Goal: Information Seeking & Learning: Learn about a topic

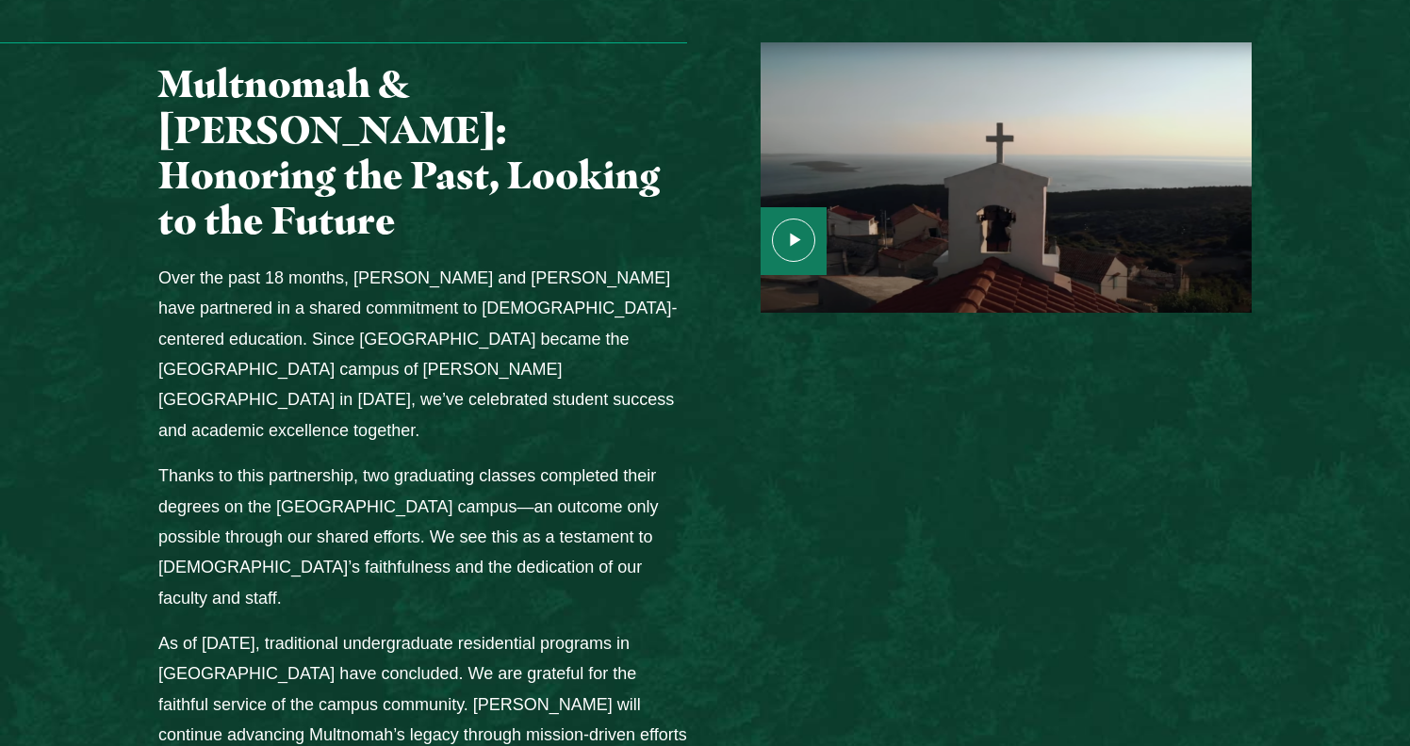
scroll to position [2356, 0]
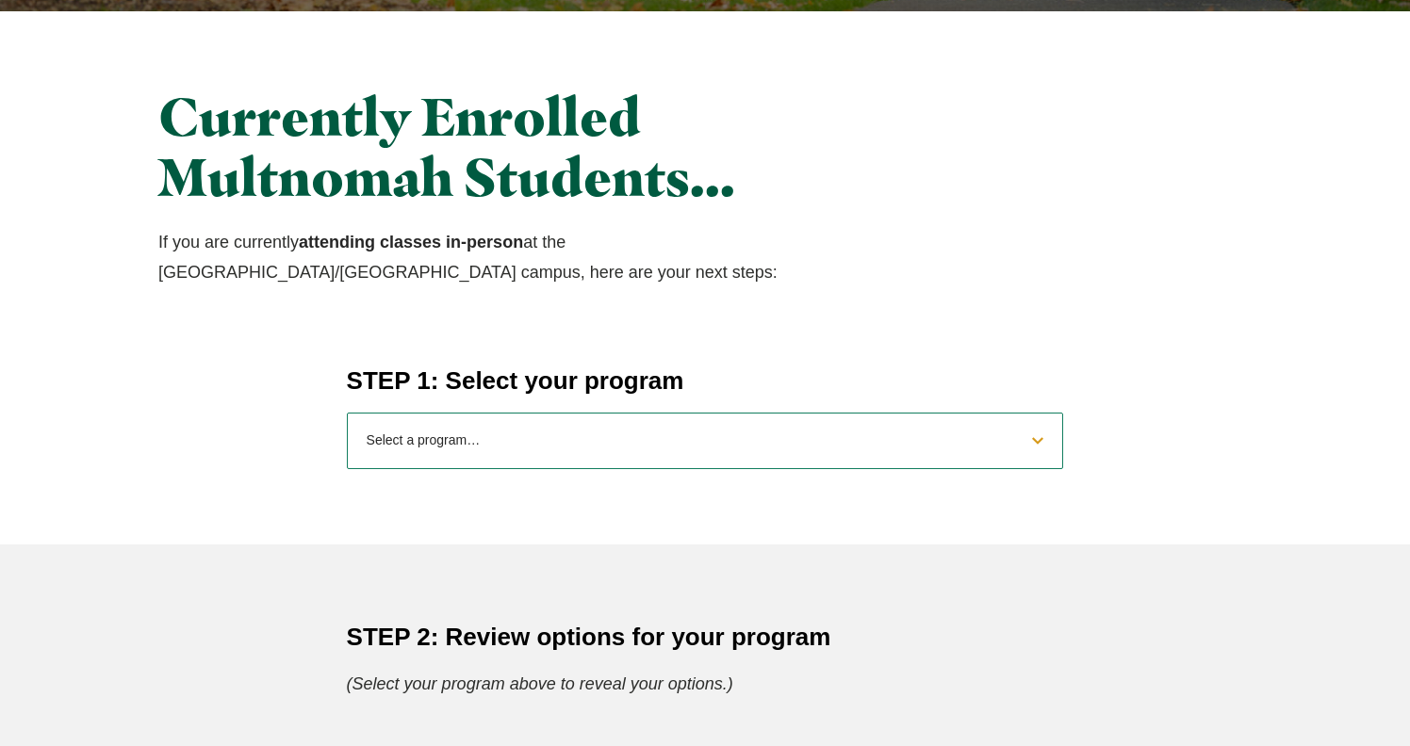
scroll to position [565, 0]
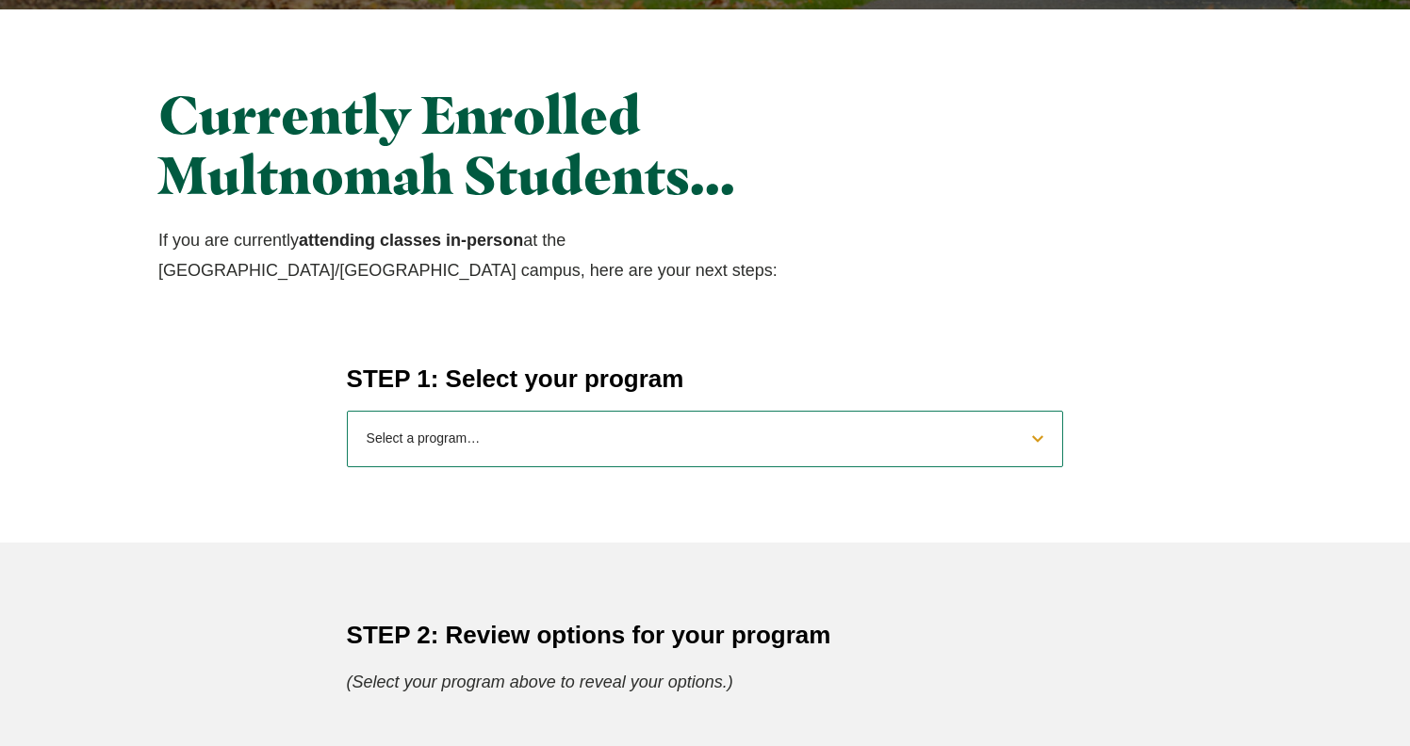
click at [605, 448] on select "Select a program… BS [DEMOGRAPHIC_DATA] and Theology BS Biology BS Business Adm…" at bounding box center [705, 439] width 717 height 57
select select "2025exercisescience"
click at [347, 411] on select "Select a program… BS [DEMOGRAPHIC_DATA] and Theology BS Biology BS Business Adm…" at bounding box center [705, 439] width 717 height 57
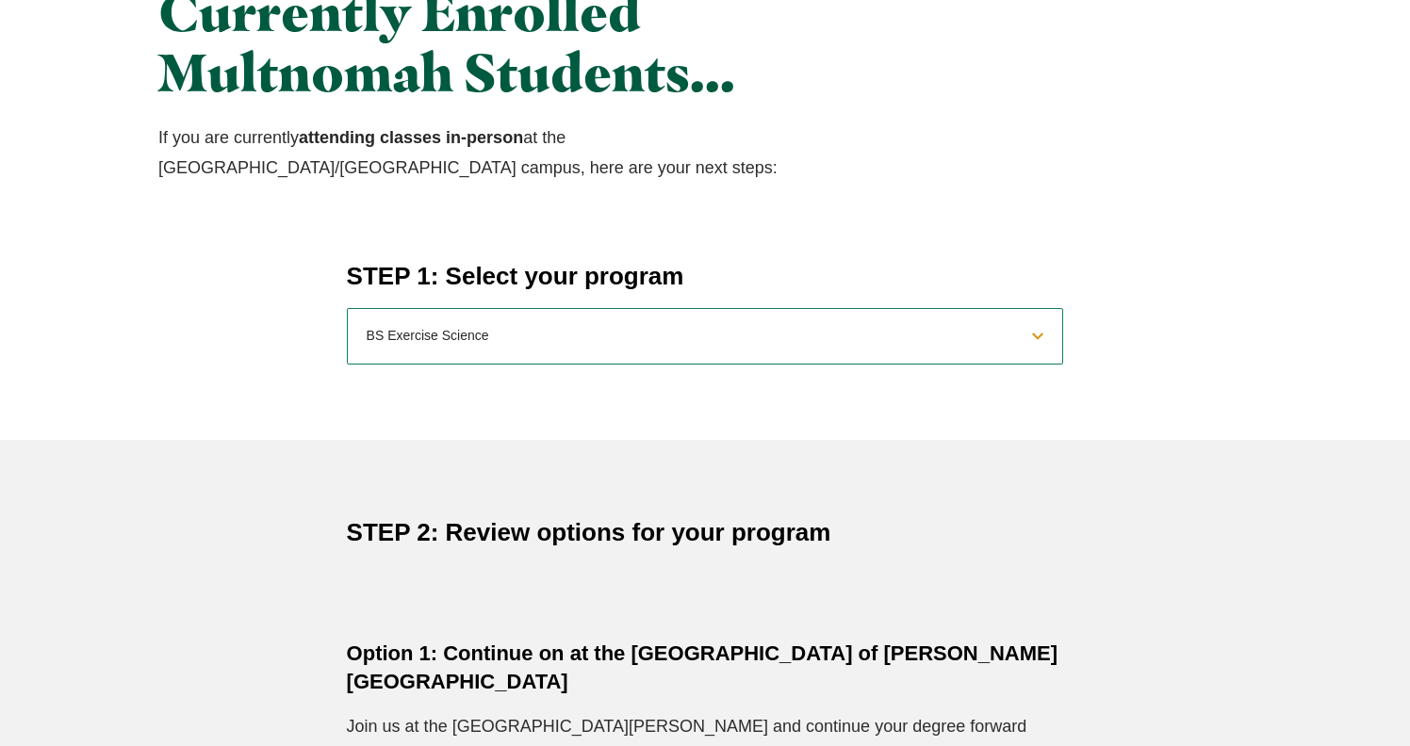
scroll to position [1037, 0]
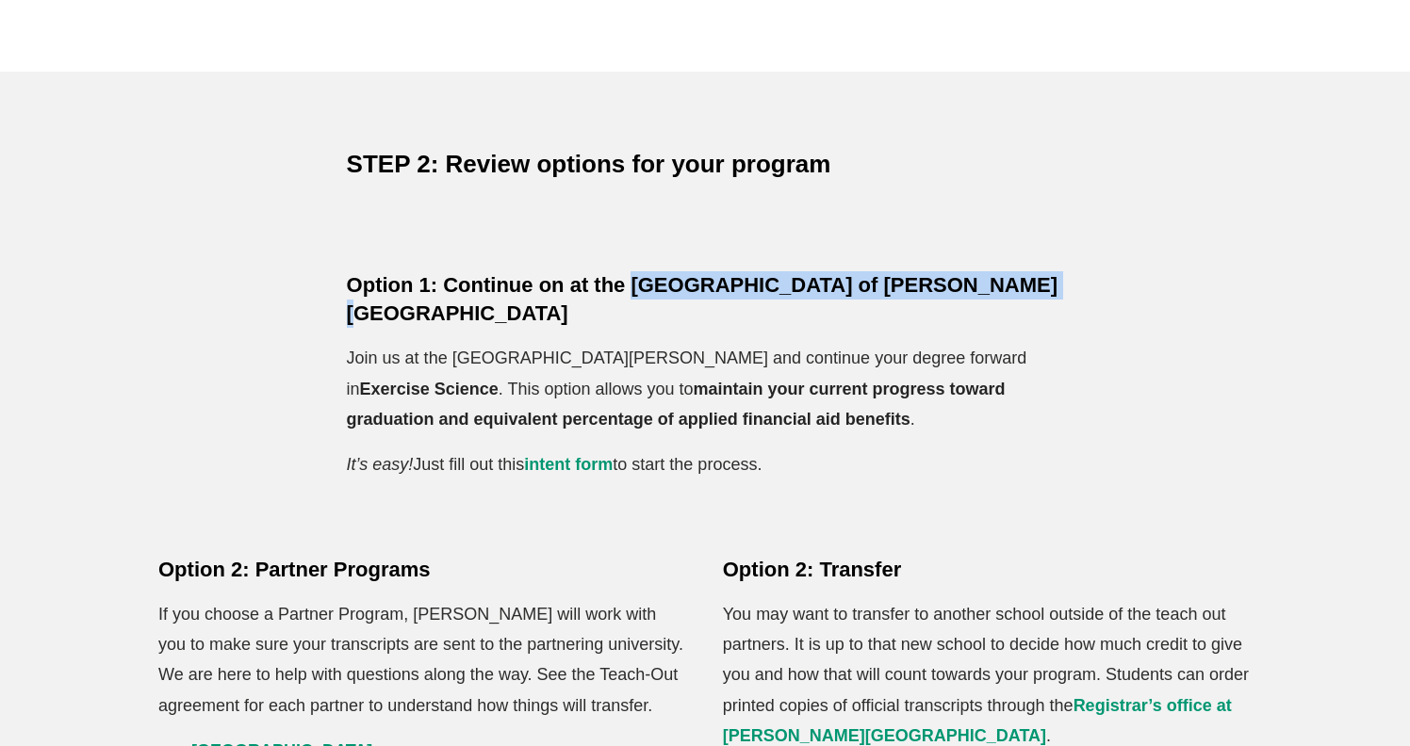
drag, startPoint x: 635, startPoint y: 286, endPoint x: 1024, endPoint y: 281, distance: 389.2
click at [1024, 281] on h5 "Option 1: Continue on at the [GEOGRAPHIC_DATA] of [PERSON_NAME][GEOGRAPHIC_DATA]" at bounding box center [705, 299] width 717 height 57
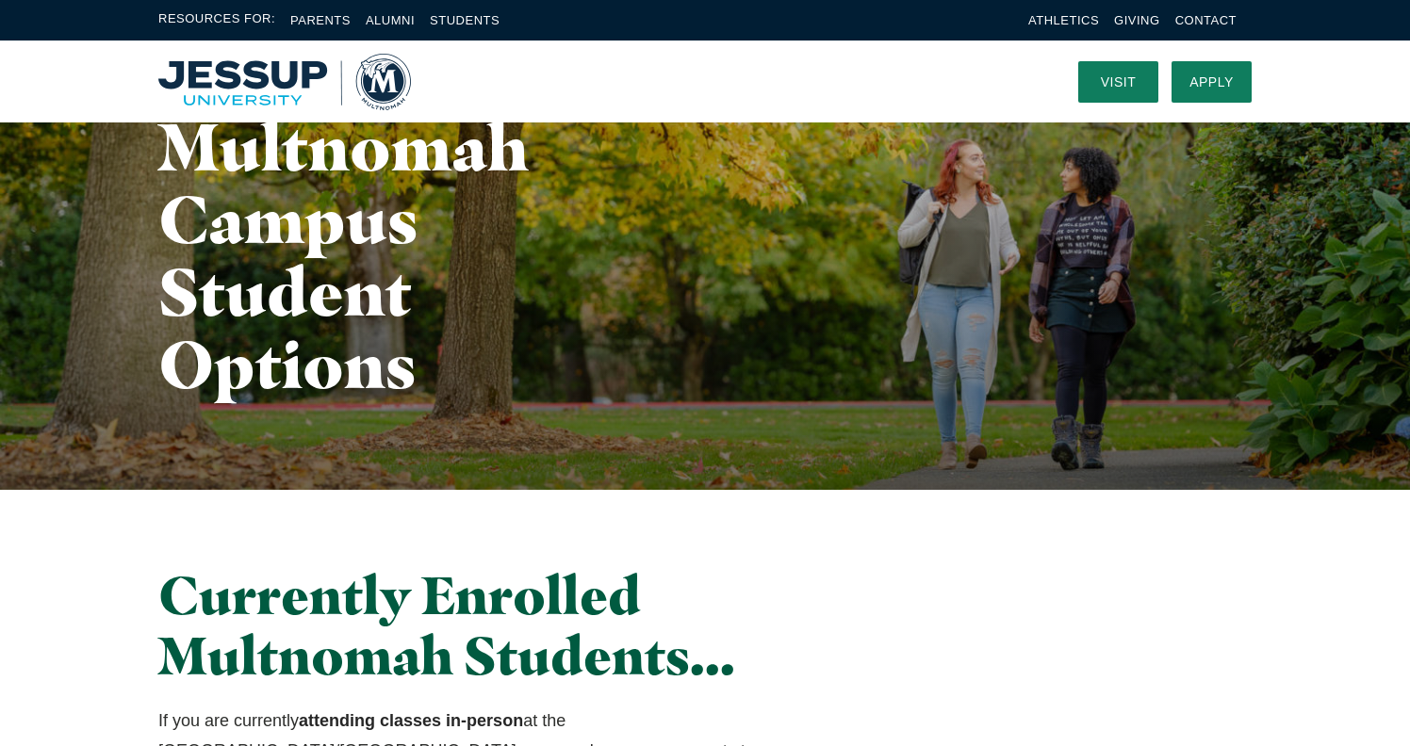
scroll to position [0, 0]
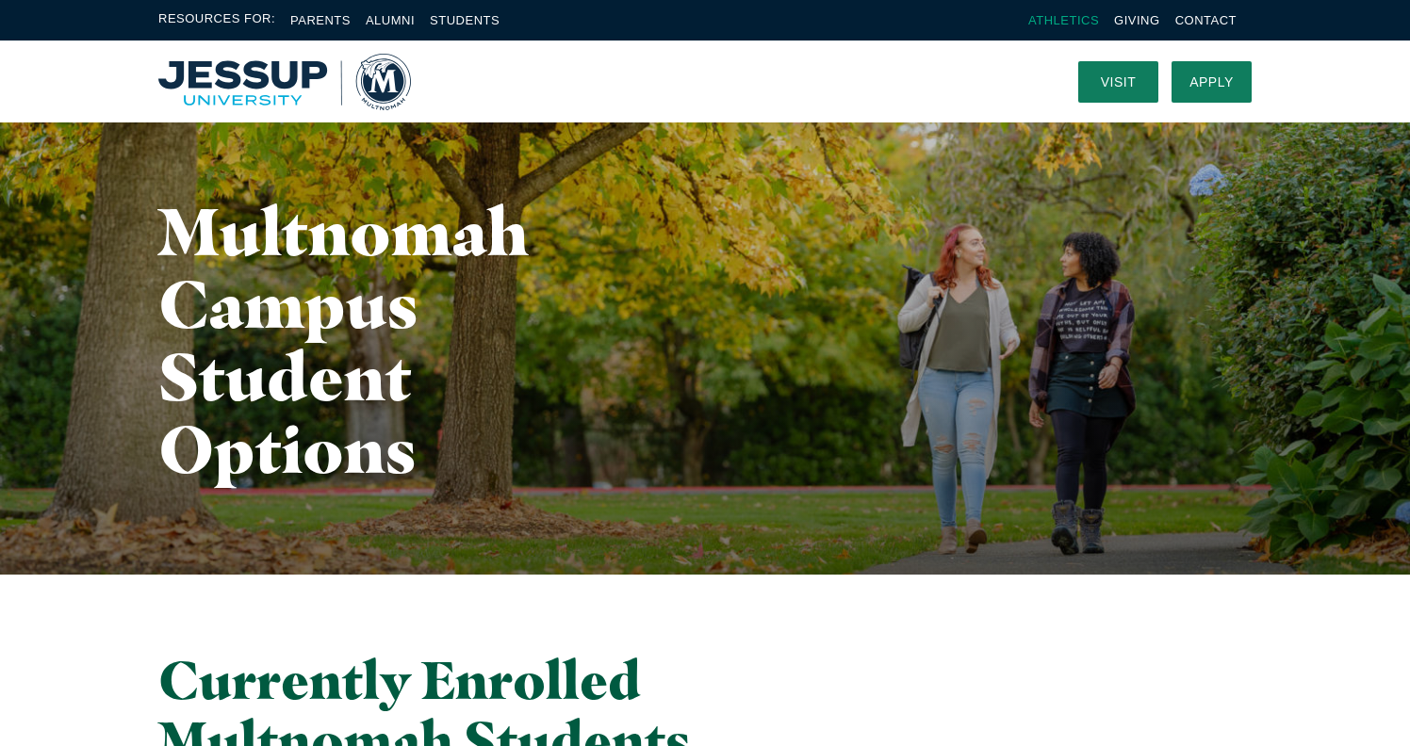
click at [1080, 13] on link "Athletics" at bounding box center [1063, 20] width 71 height 14
